Goal: Information Seeking & Learning: Learn about a topic

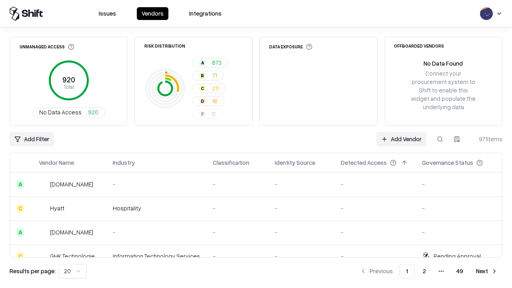
click at [73, 271] on html "Issues Vendors Integrations Unmanaged Access 920 Total No Data Access 920 Risk …" at bounding box center [256, 144] width 512 height 288
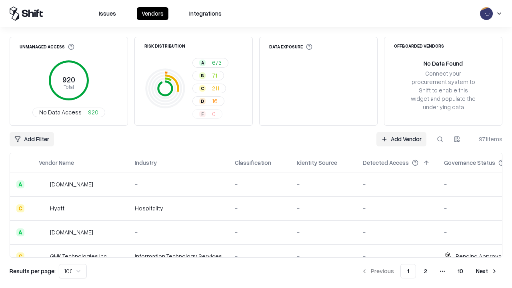
click at [487, 271] on button "Next" at bounding box center [487, 271] width 31 height 14
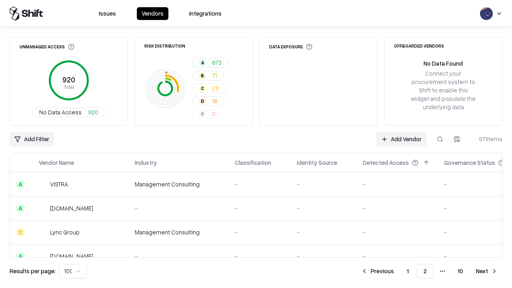
click at [487, 271] on button "Next" at bounding box center [487, 271] width 31 height 14
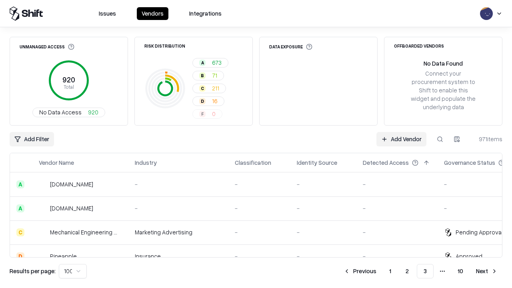
click at [487, 271] on button "Next" at bounding box center [487, 271] width 31 height 14
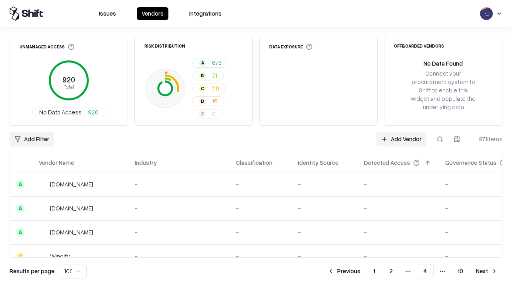
click at [487, 271] on button "Next" at bounding box center [487, 271] width 31 height 14
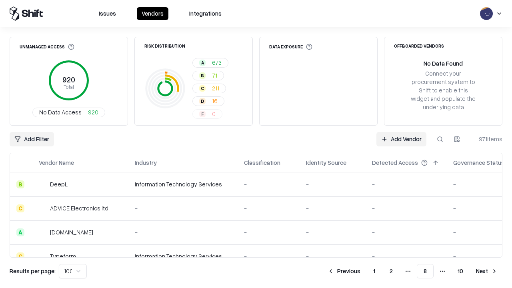
click at [487, 271] on button "Next" at bounding box center [487, 271] width 31 height 14
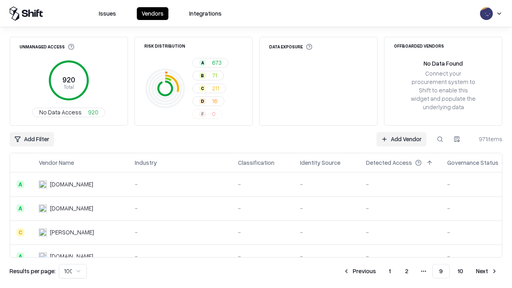
click at [487, 271] on button "Next" at bounding box center [487, 271] width 31 height 14
click at [378, 271] on button "Previous" at bounding box center [378, 271] width 42 height 14
click at [360, 271] on button "Previous" at bounding box center [360, 271] width 42 height 14
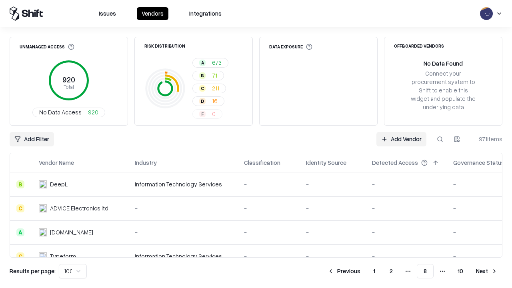
click at [344, 271] on button "Previous" at bounding box center [344, 271] width 42 height 14
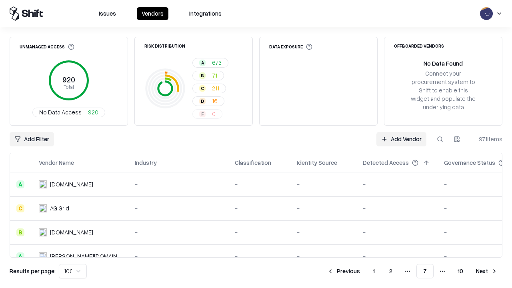
click at [344, 271] on button "Previous" at bounding box center [344, 271] width 42 height 14
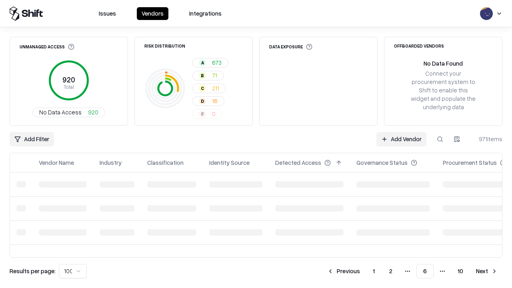
click at [344, 271] on button "Previous" at bounding box center [344, 271] width 42 height 14
